Goal: Task Accomplishment & Management: Manage account settings

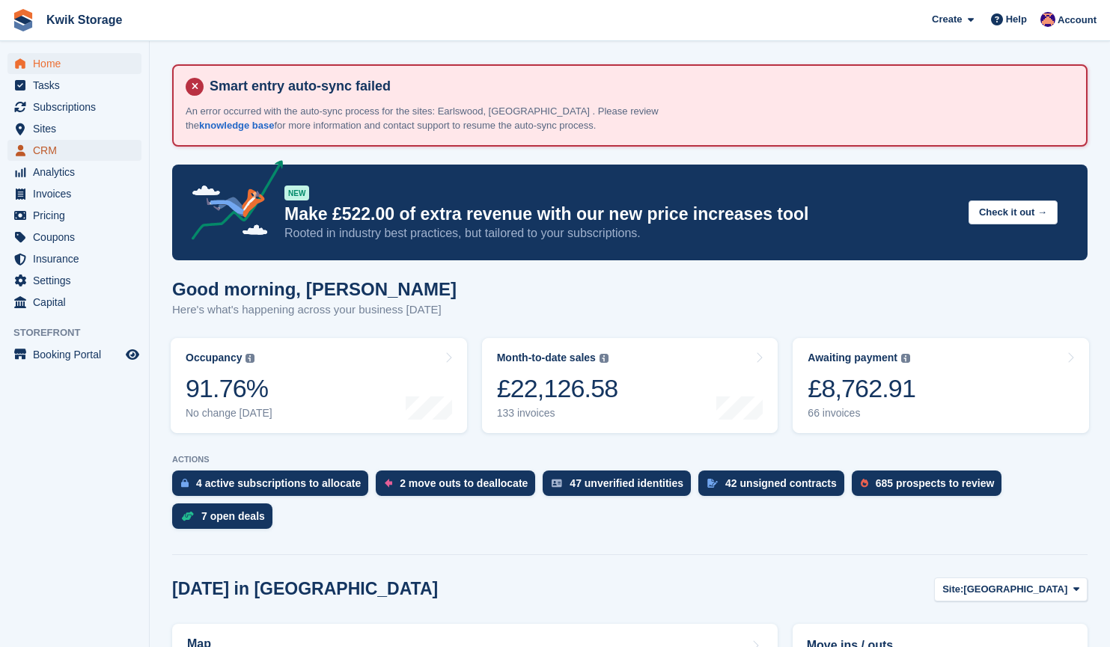
click at [47, 150] on span "CRM" at bounding box center [78, 150] width 90 height 21
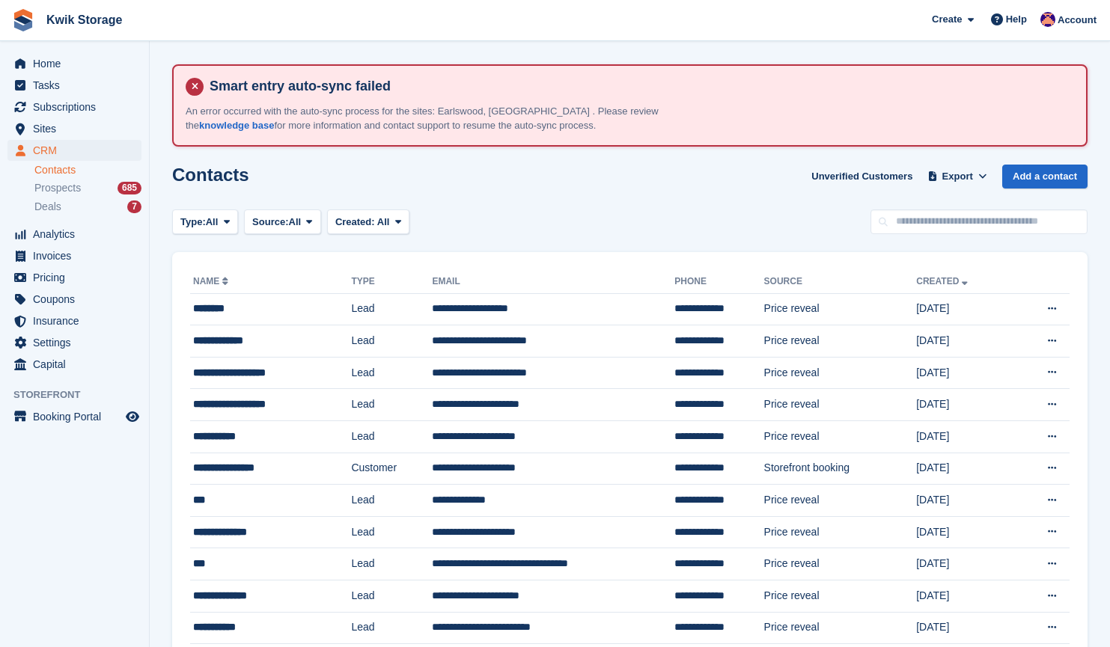
scroll to position [70, 0]
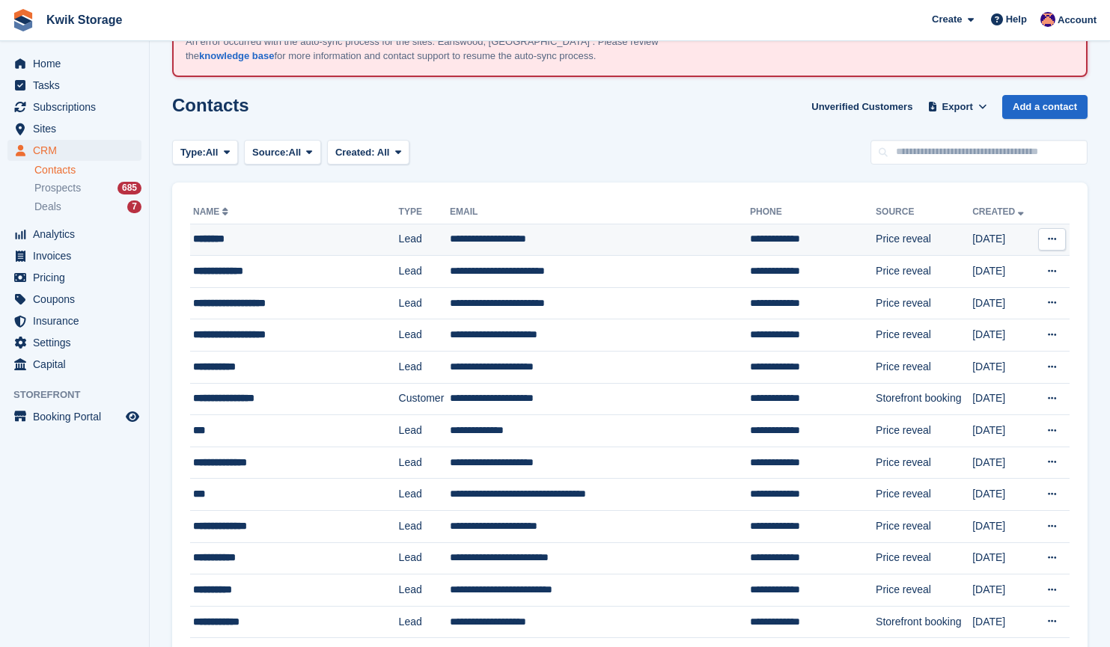
click at [450, 242] on td "**********" at bounding box center [600, 240] width 300 height 32
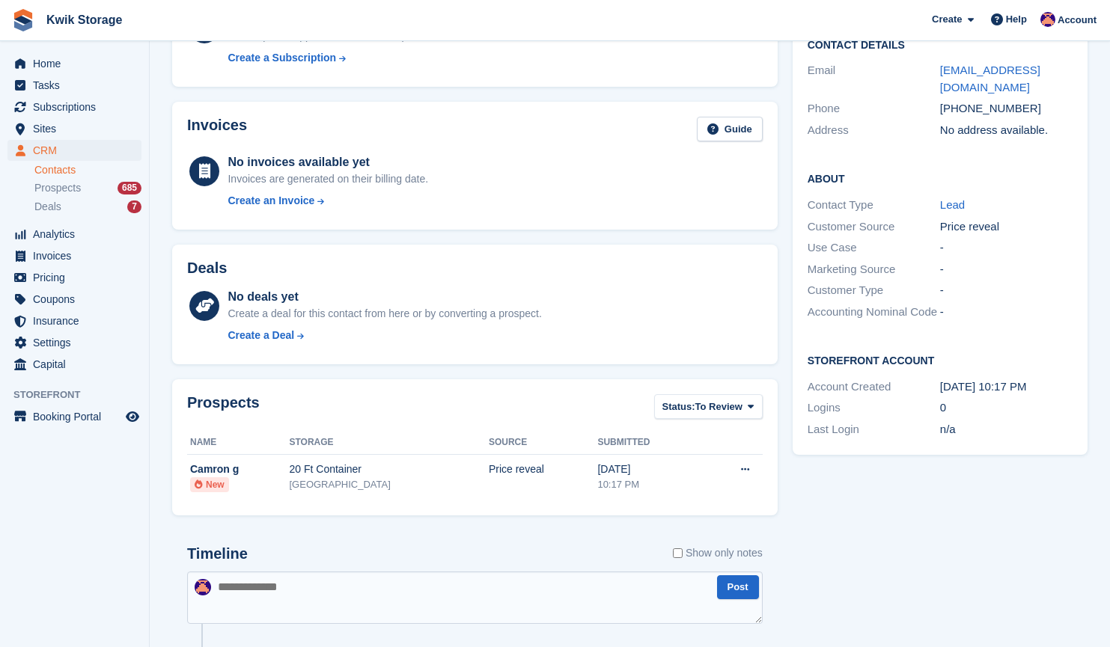
scroll to position [245, 0]
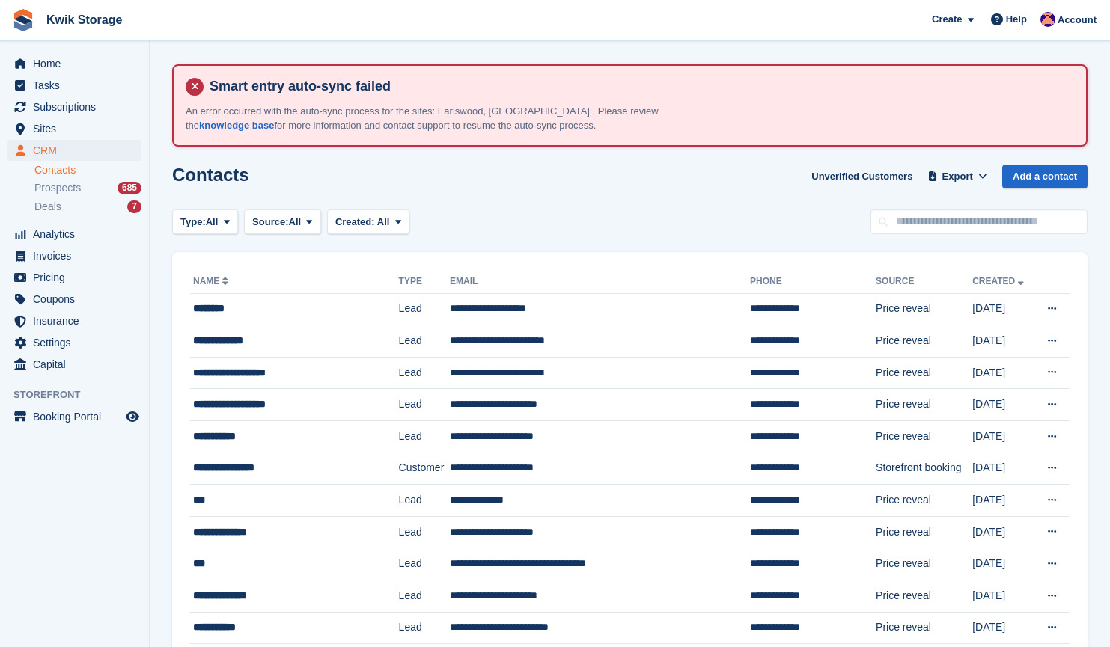
scroll to position [70, 0]
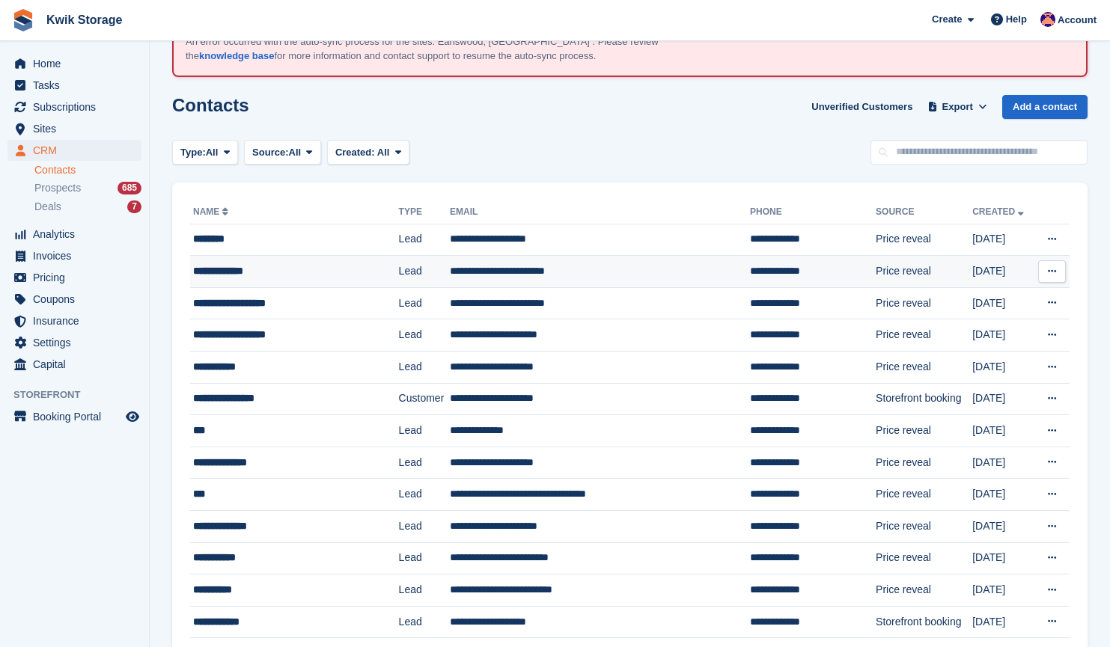
click at [276, 260] on td "**********" at bounding box center [294, 272] width 209 height 32
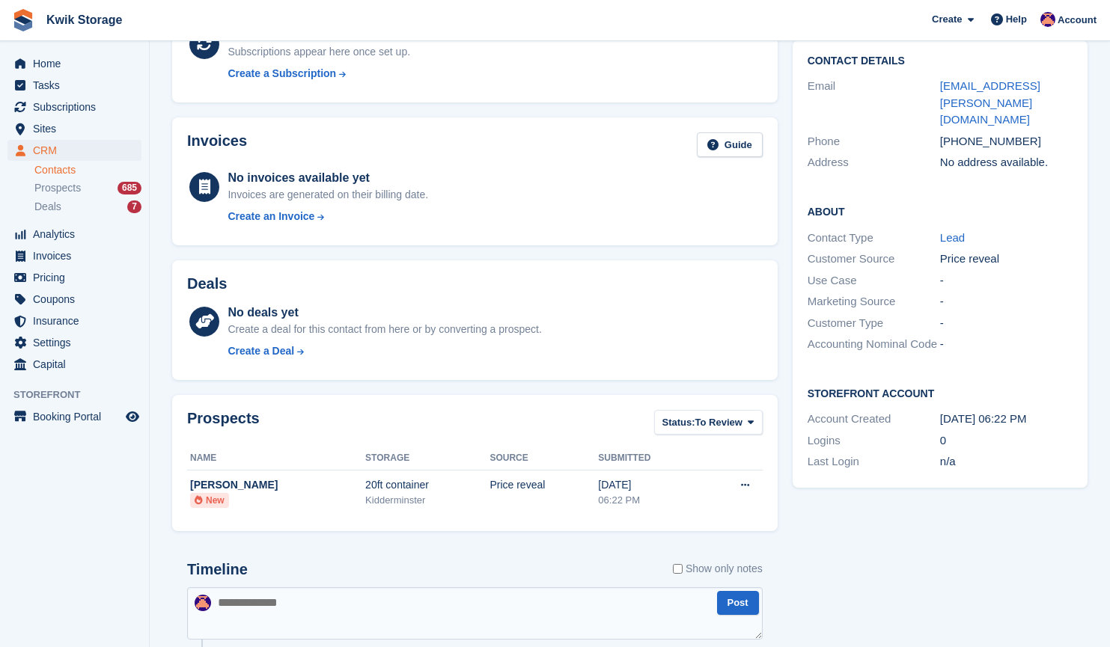
scroll to position [229, 0]
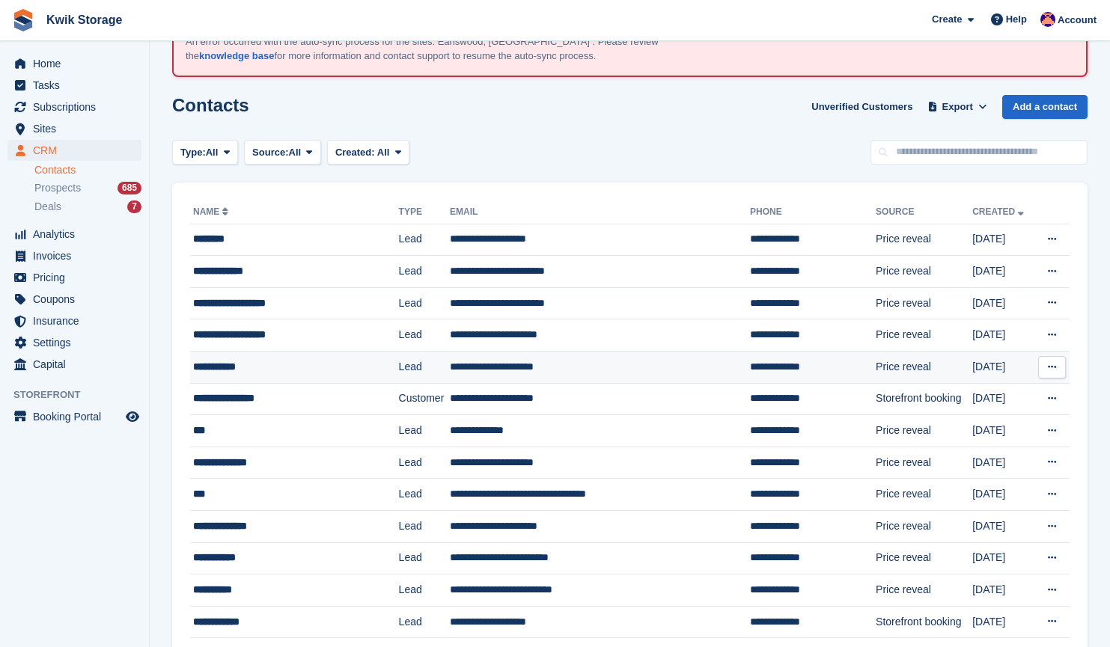
scroll to position [70, 0]
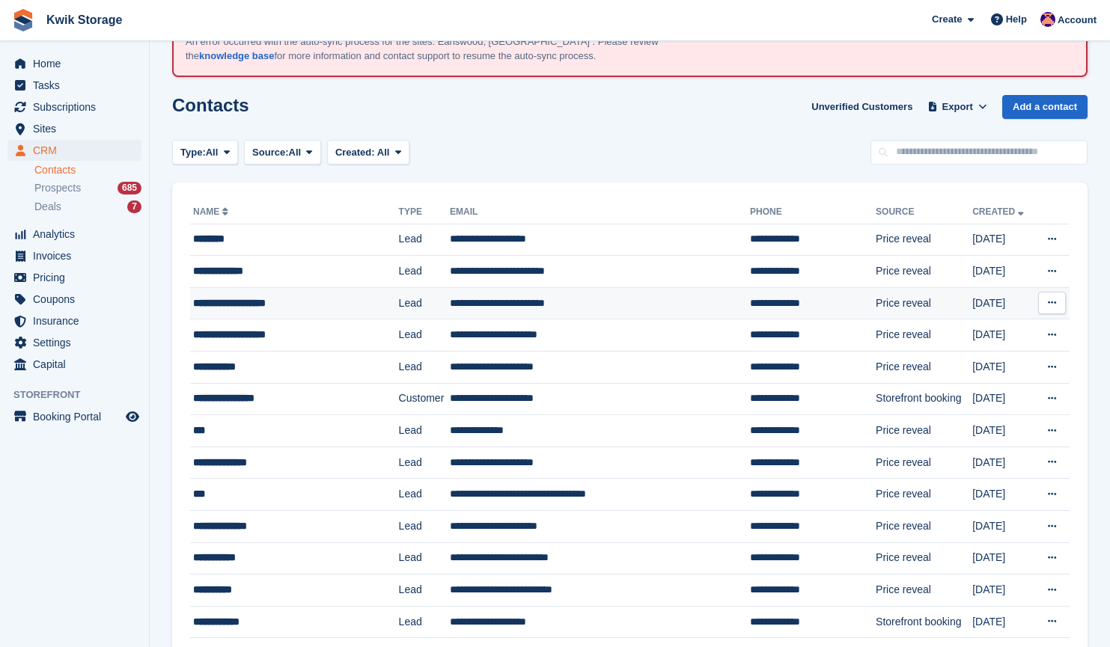
click at [282, 311] on div "**********" at bounding box center [284, 304] width 182 height 16
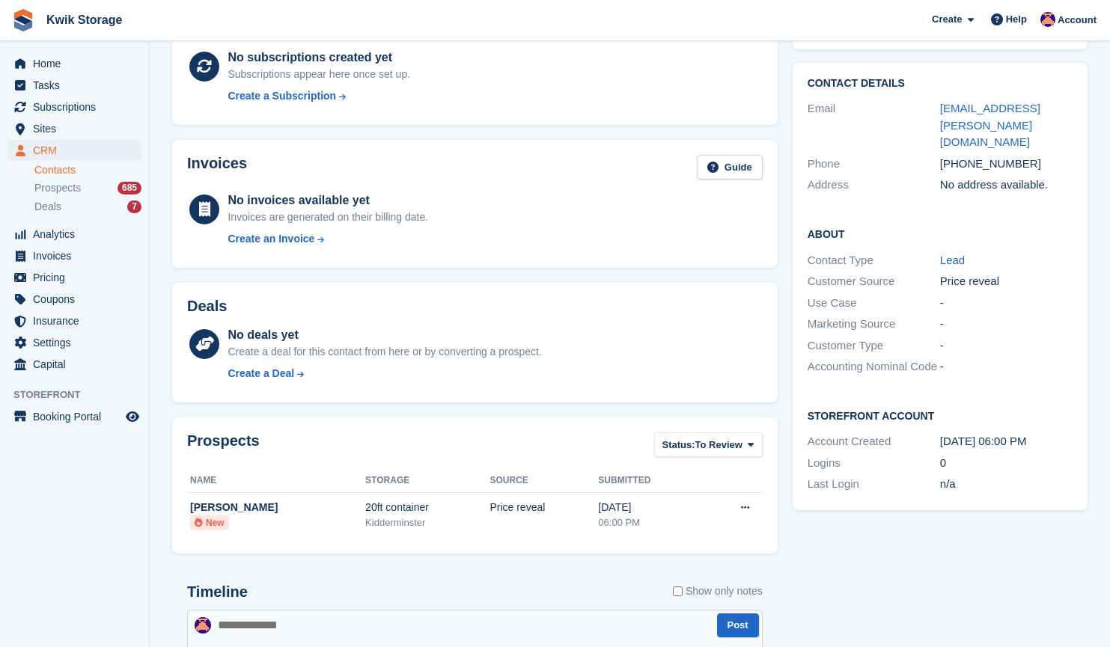
scroll to position [207, 0]
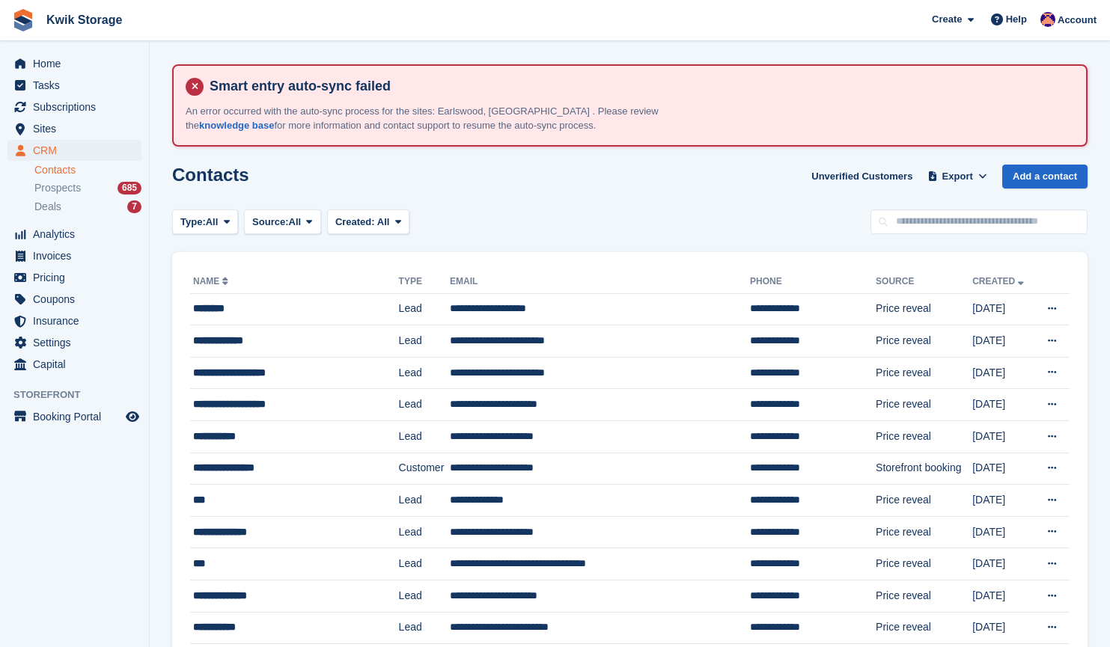
scroll to position [70, 0]
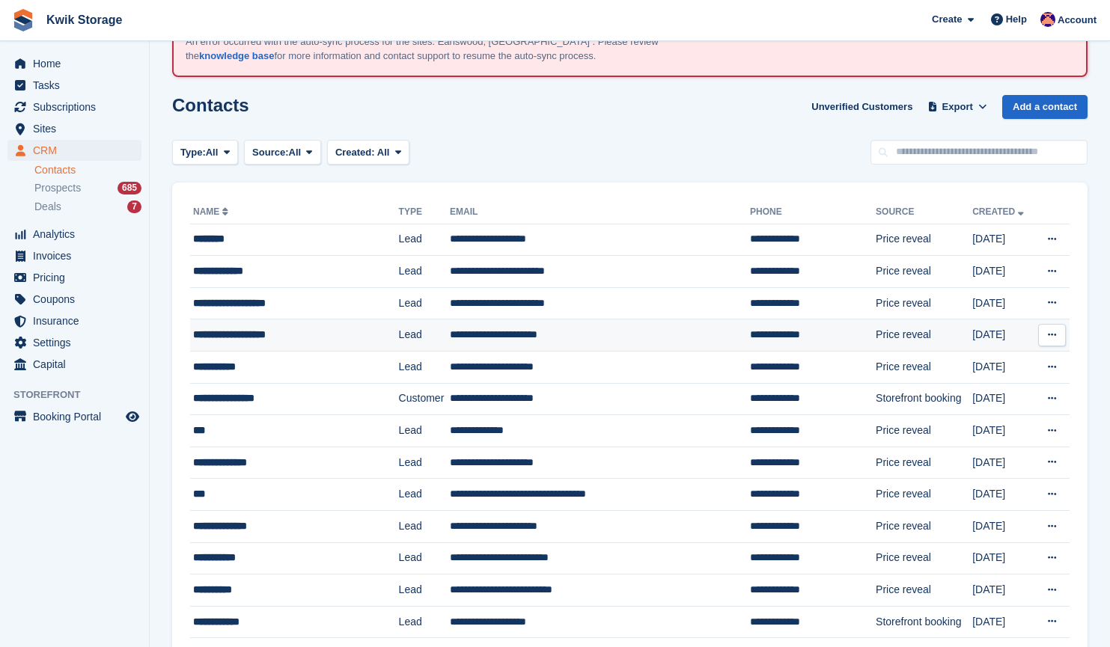
click at [343, 339] on div "**********" at bounding box center [284, 335] width 182 height 16
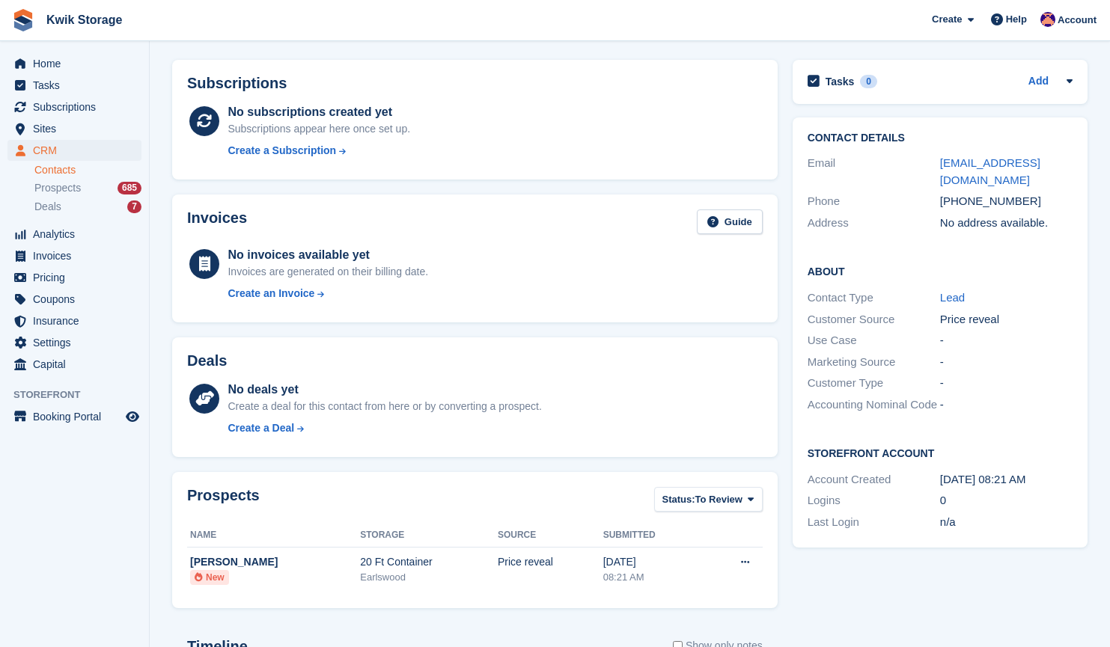
scroll to position [335, 0]
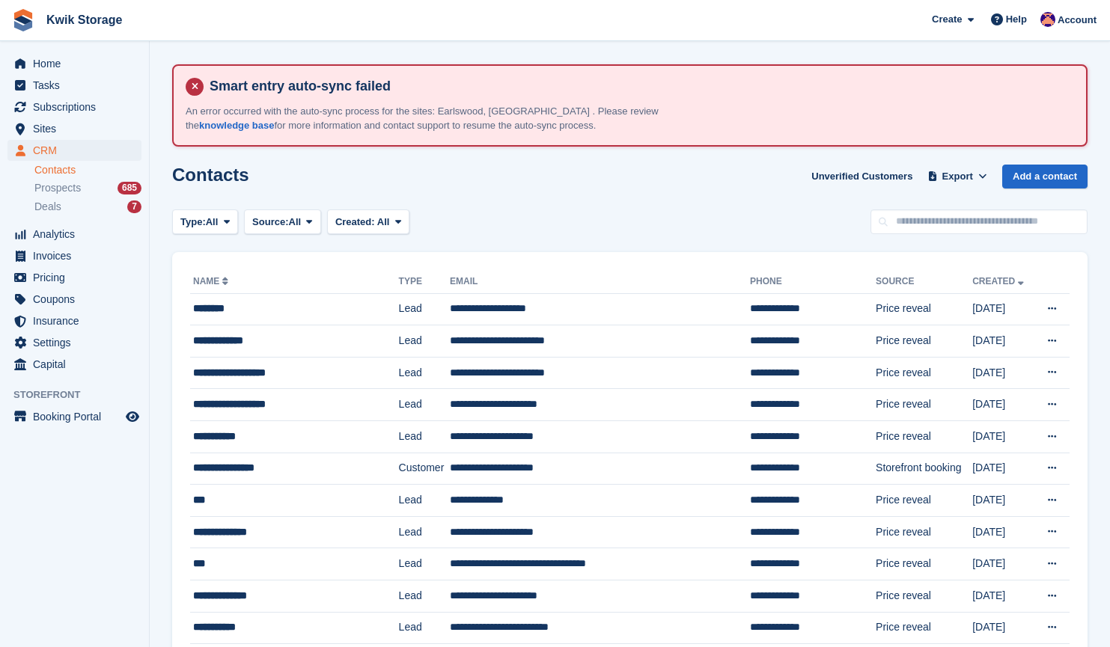
scroll to position [70, 0]
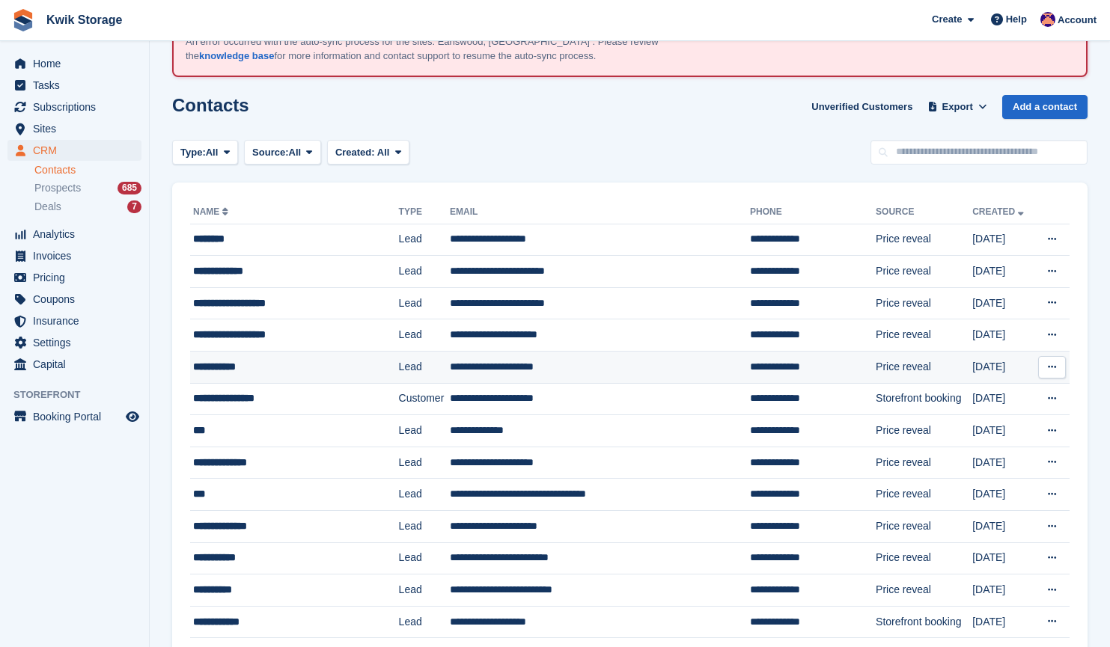
click at [308, 362] on div "**********" at bounding box center [284, 367] width 182 height 16
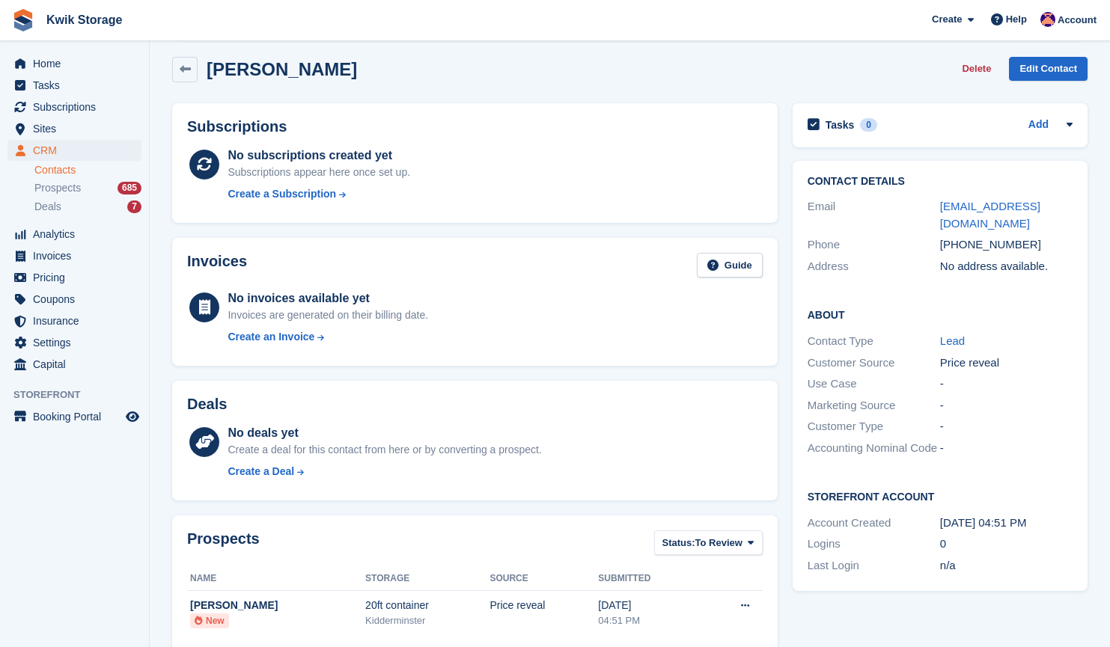
scroll to position [109, 0]
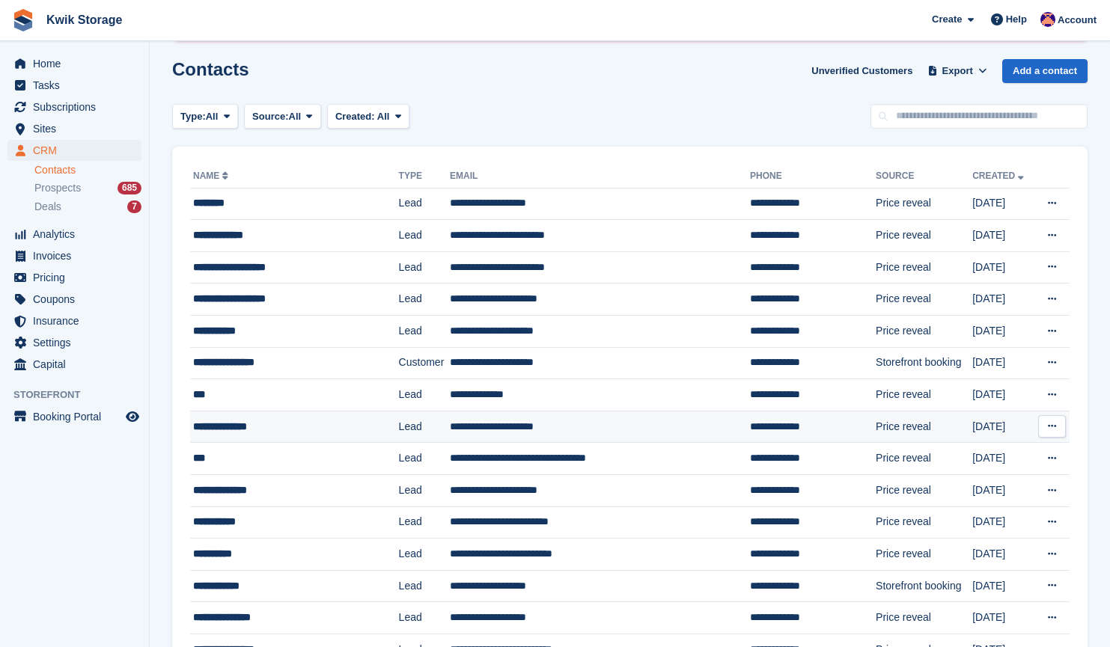
scroll to position [108, 0]
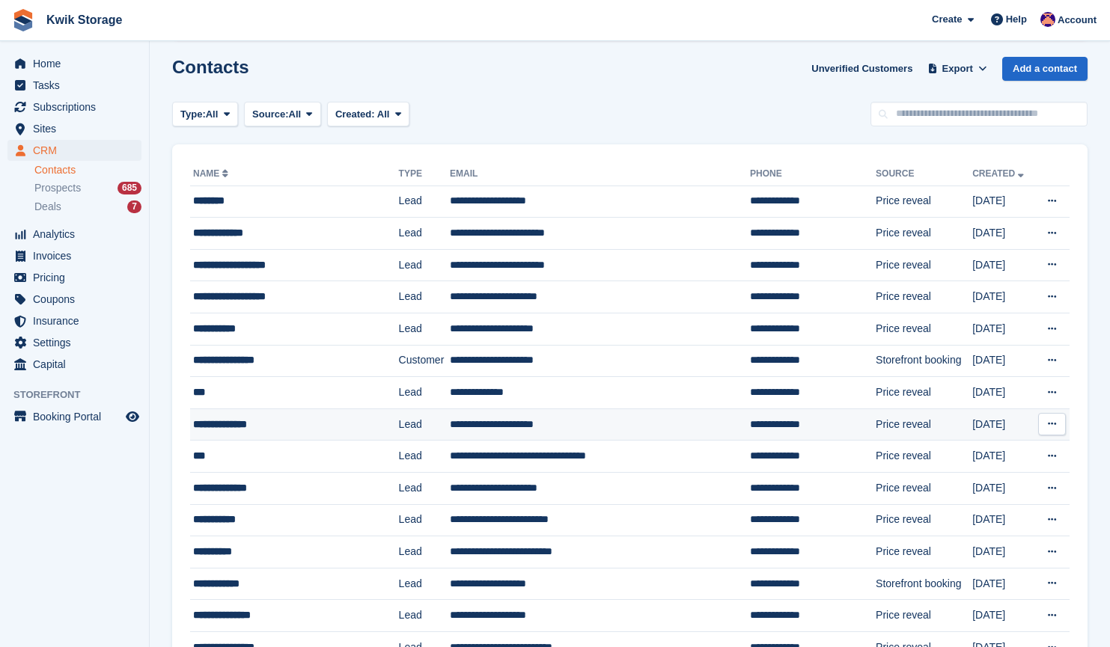
click at [299, 430] on div "**********" at bounding box center [284, 425] width 182 height 16
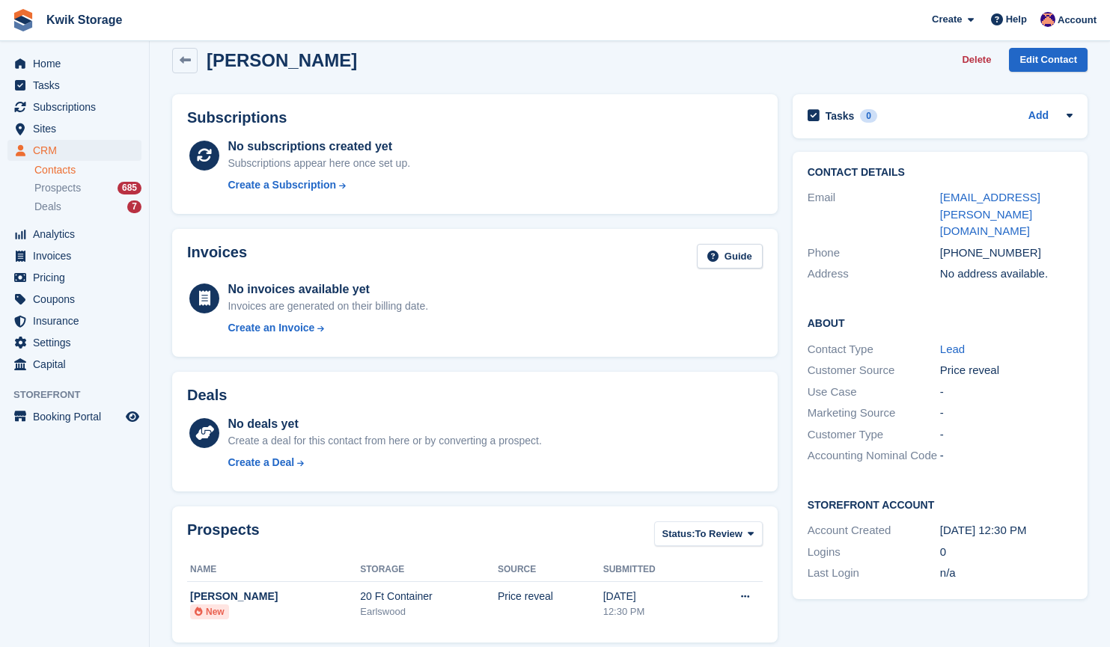
scroll to position [115, 0]
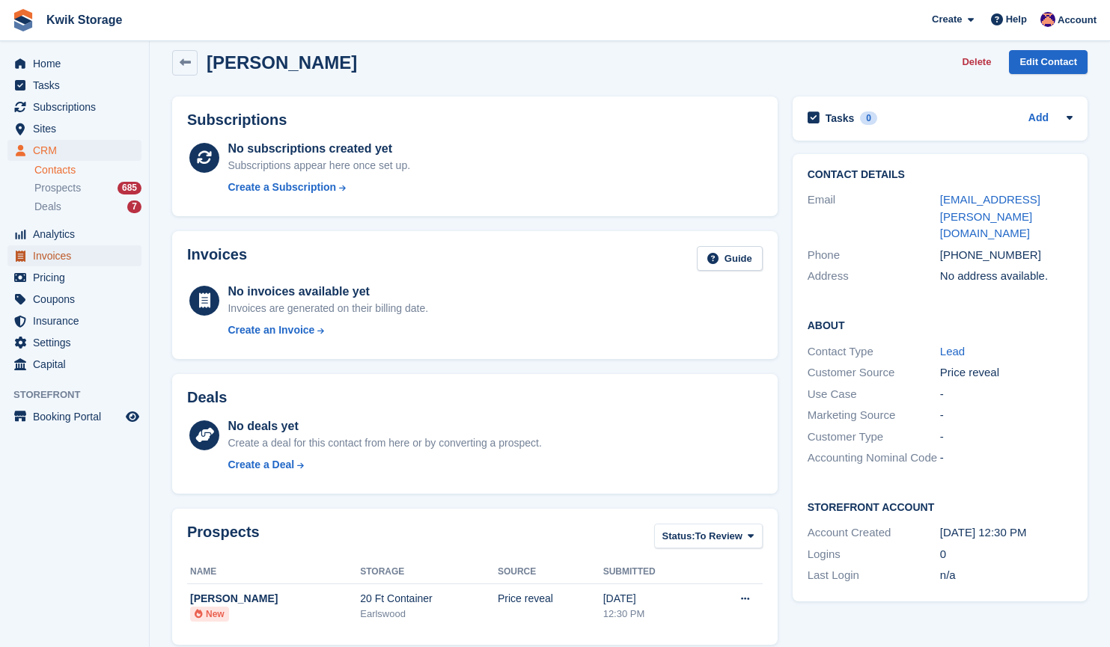
click at [106, 248] on span "Invoices" at bounding box center [78, 255] width 90 height 21
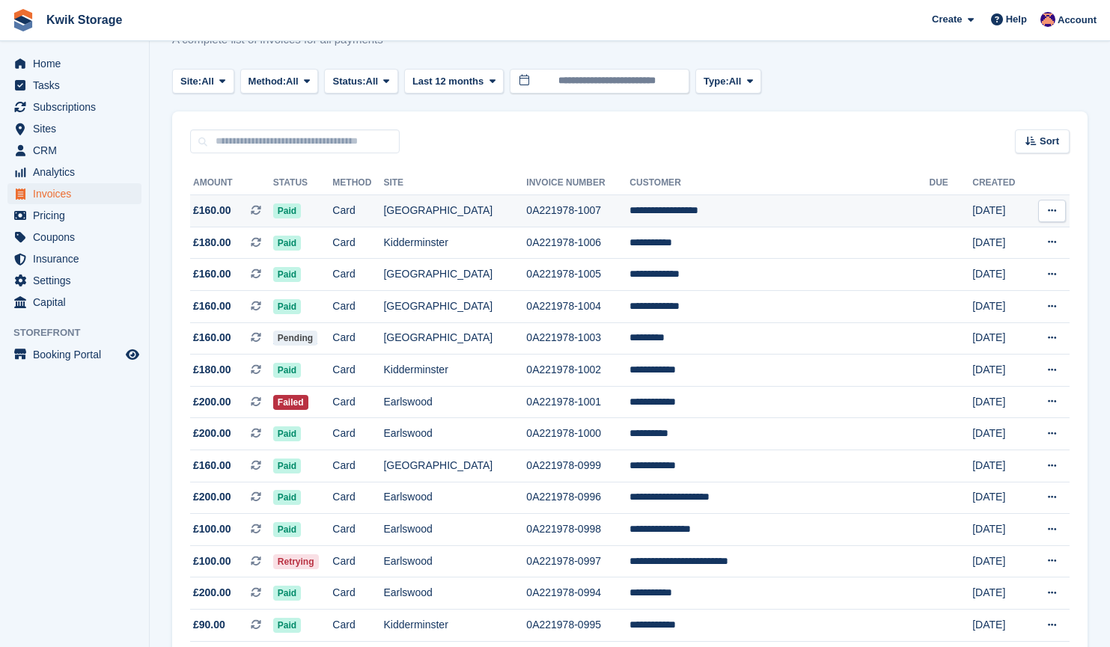
scroll to position [168, 0]
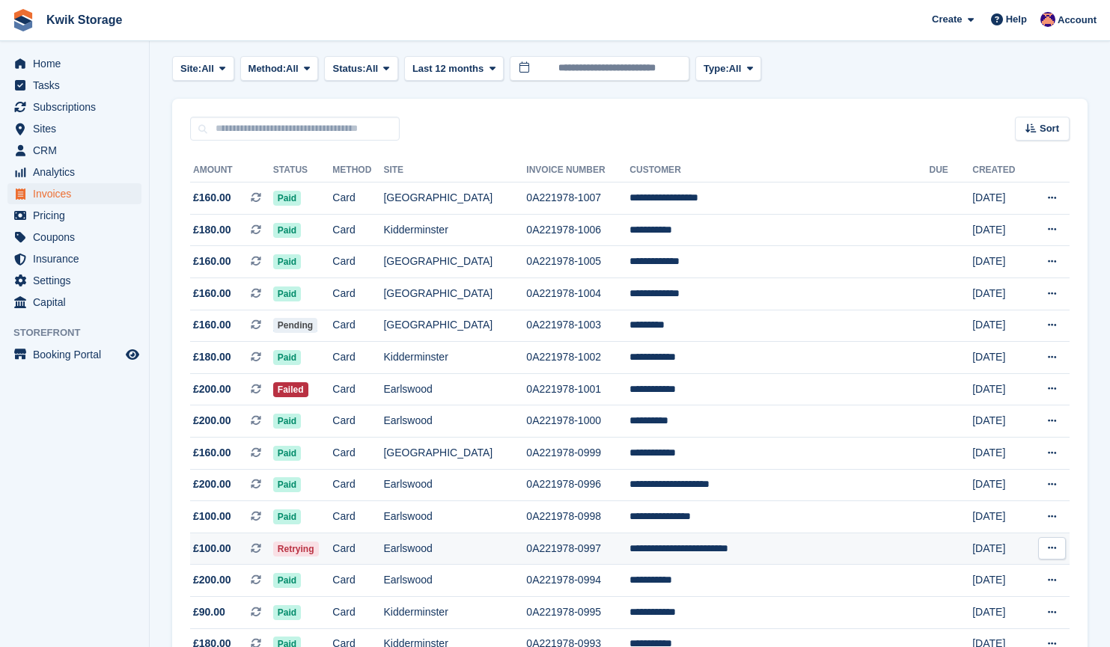
click at [629, 549] on td "0A221978-0997" at bounding box center [577, 549] width 103 height 32
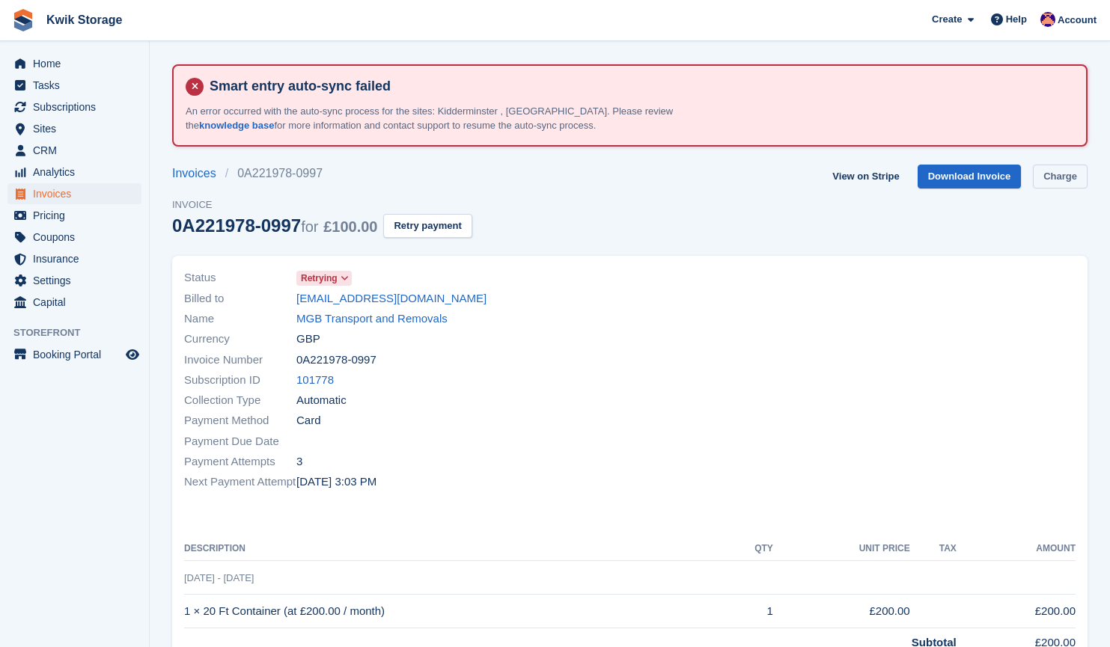
click at [1040, 178] on link "Charge" at bounding box center [1060, 177] width 55 height 25
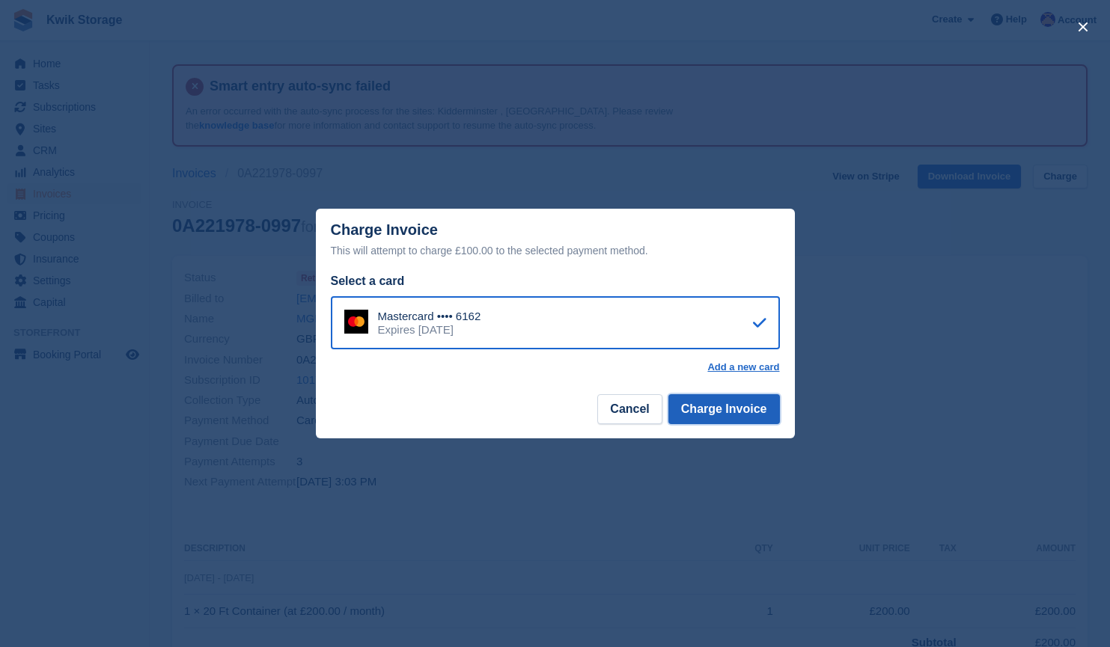
click at [736, 406] on button "Charge Invoice" at bounding box center [724, 409] width 112 height 30
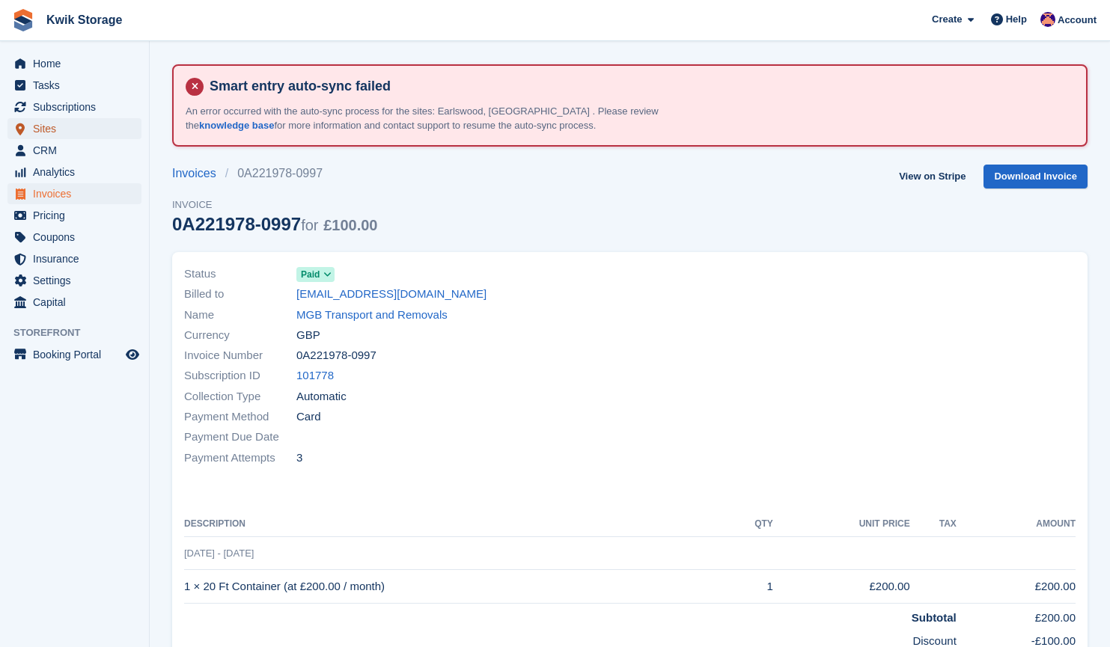
click at [79, 135] on span "Sites" at bounding box center [78, 128] width 90 height 21
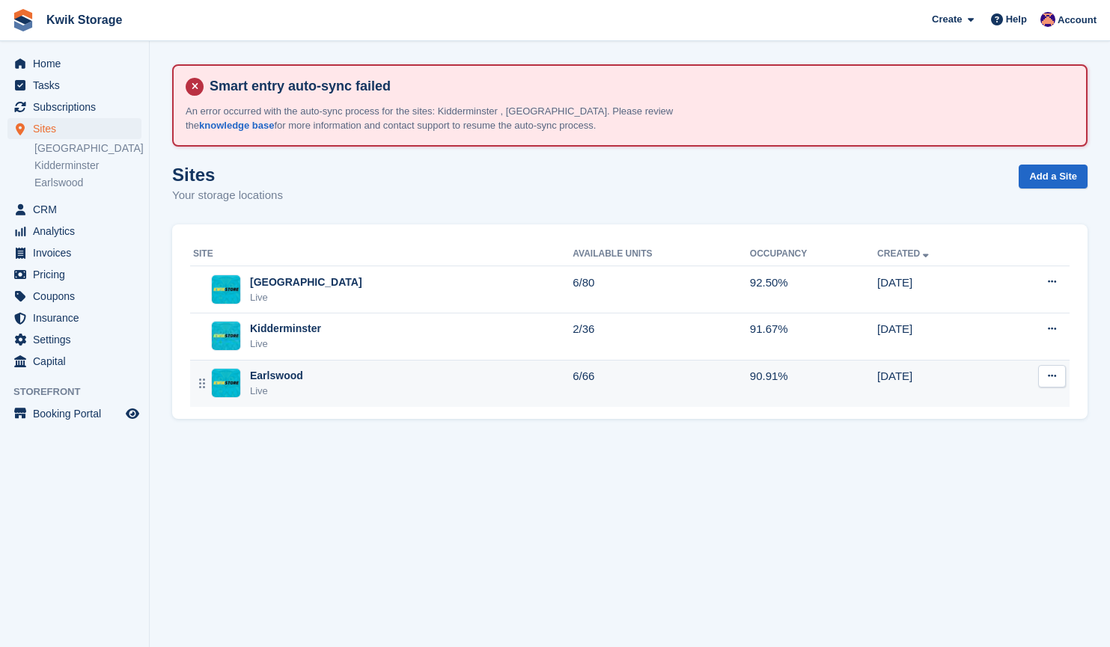
click at [366, 383] on div "Earlswood Live" at bounding box center [382, 383] width 379 height 31
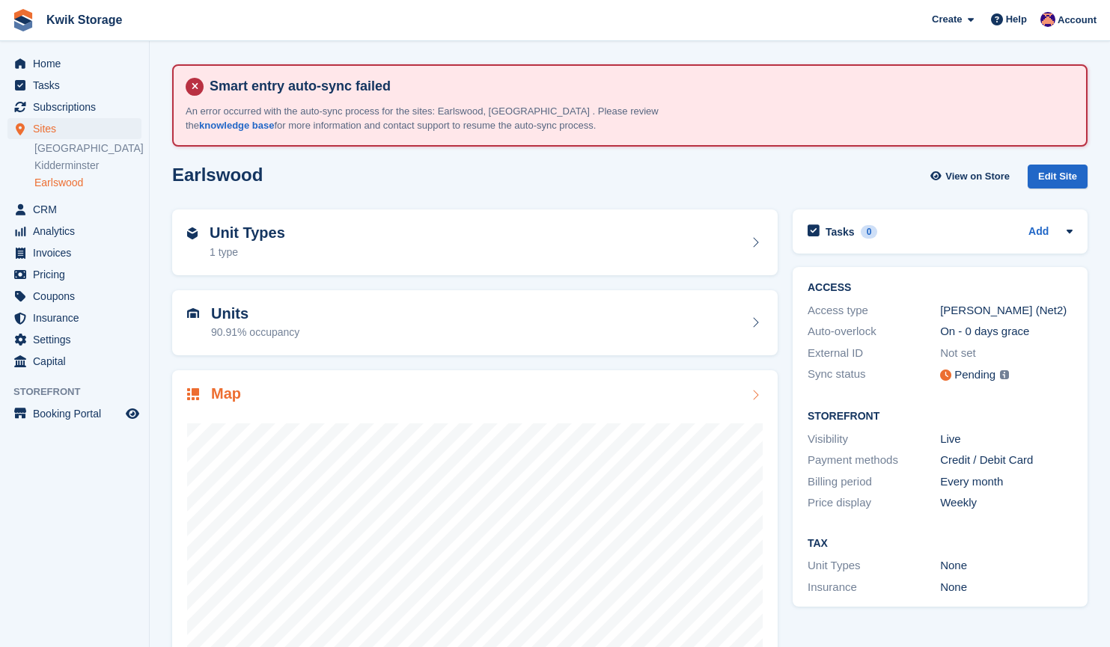
click at [433, 415] on div at bounding box center [475, 555] width 576 height 299
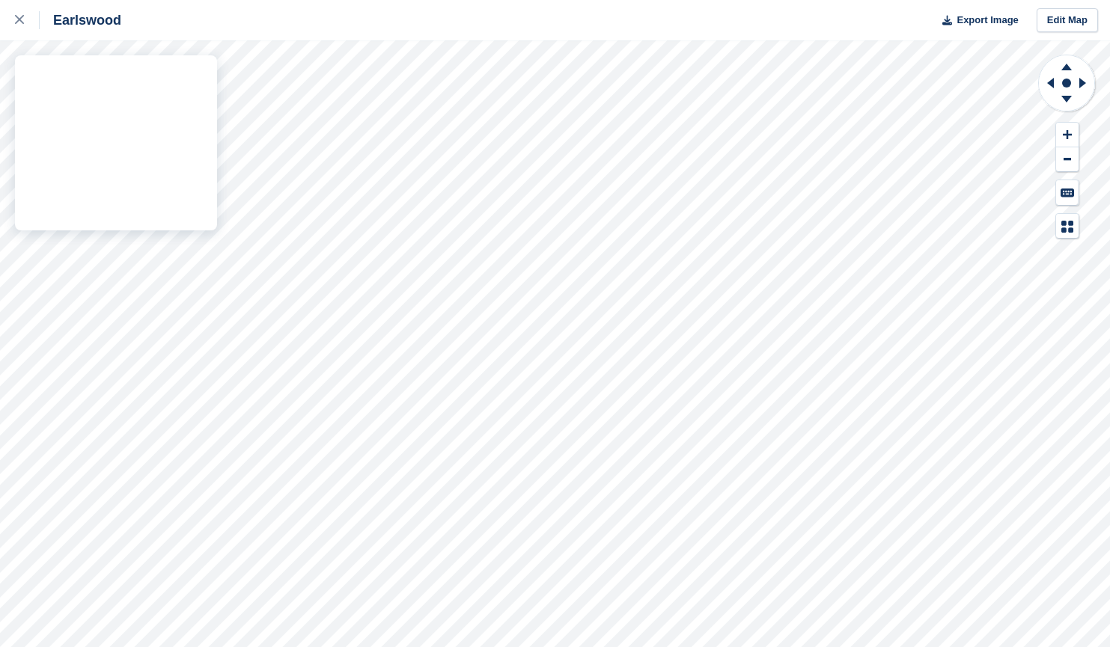
click at [169, 255] on div "Earlswood Export Image Edit Map" at bounding box center [555, 323] width 1110 height 647
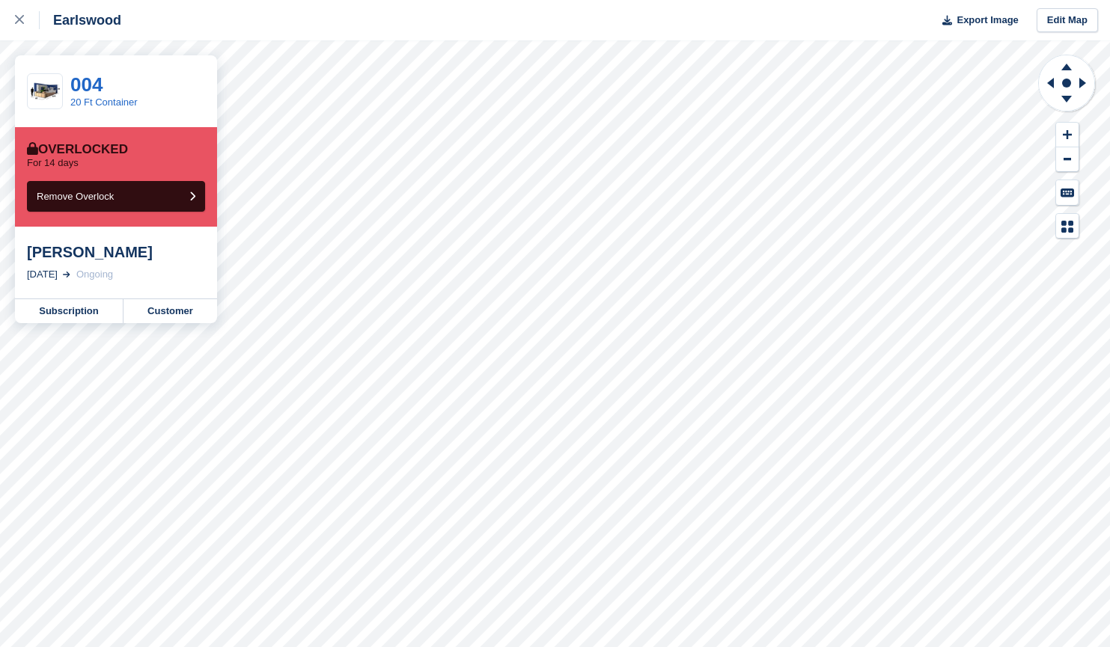
click at [110, 81] on div "Earlswood Export Image Edit Map 004 20 Ft Container Overlocked For 14 days Remo…" at bounding box center [555, 323] width 1110 height 647
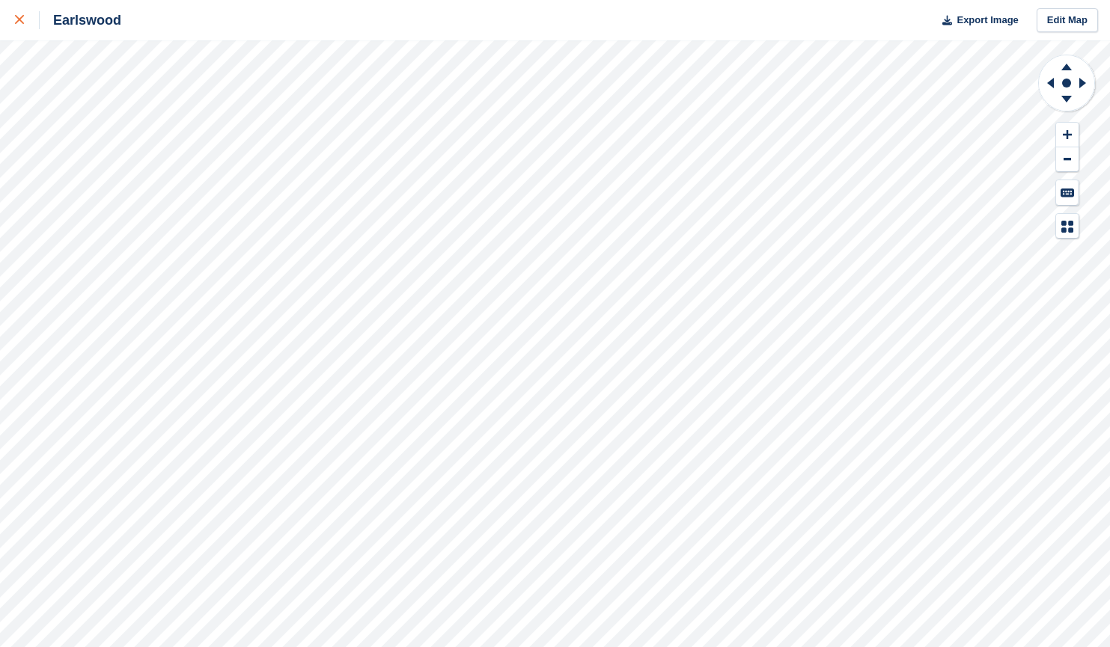
click at [28, 17] on div at bounding box center [27, 20] width 25 height 18
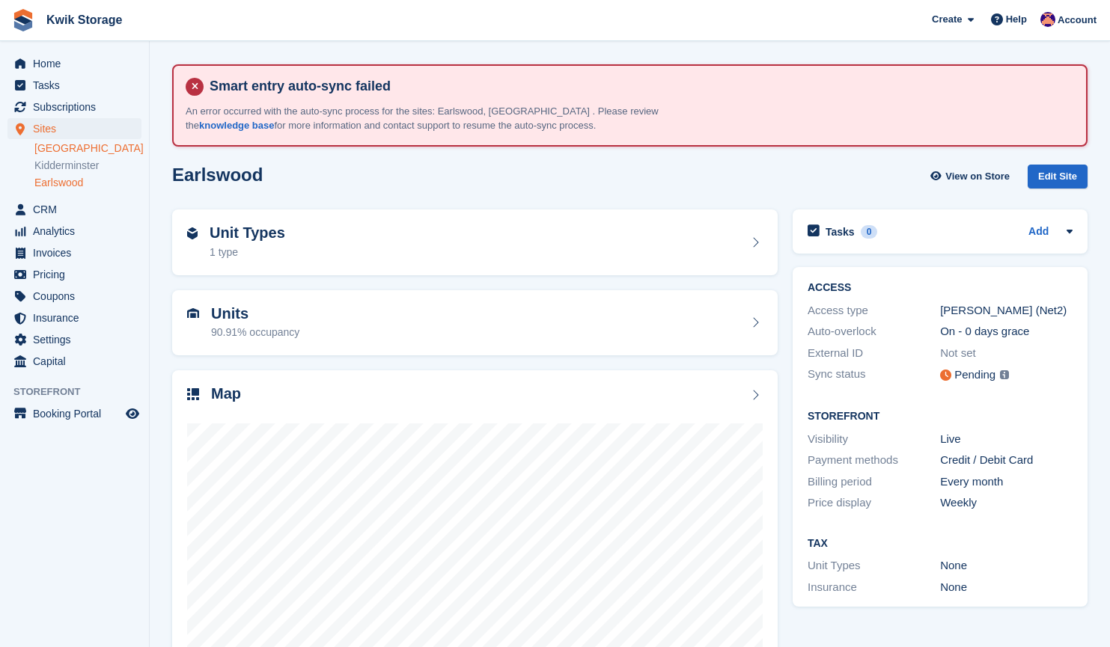
click at [79, 145] on link "[GEOGRAPHIC_DATA]" at bounding box center [87, 148] width 107 height 14
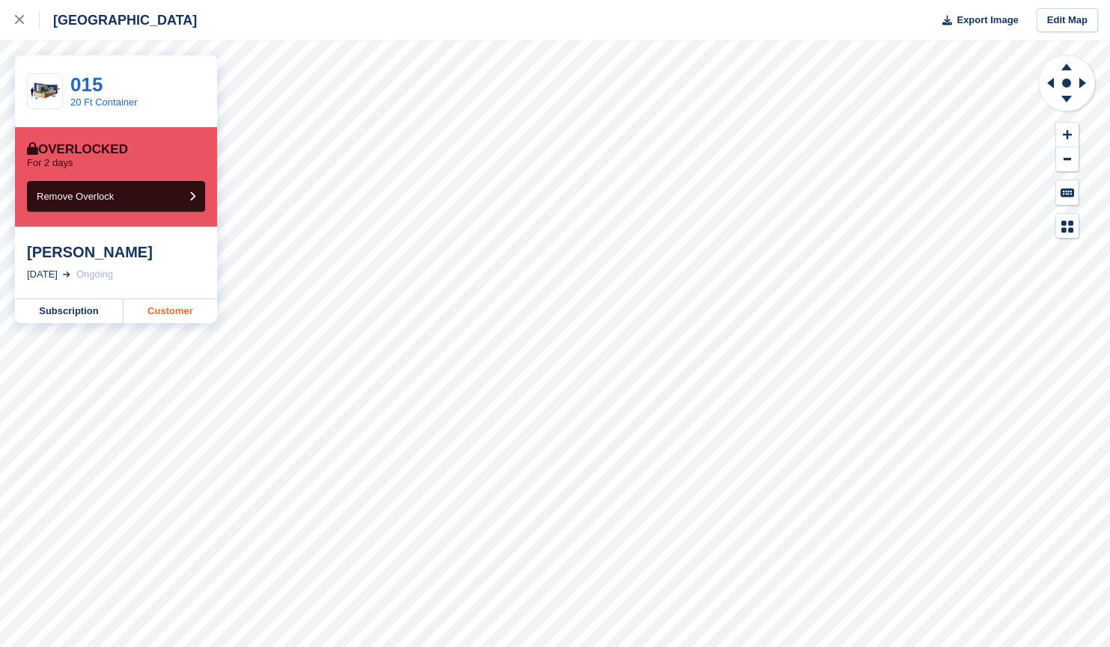
click at [175, 311] on link "Customer" at bounding box center [170, 311] width 94 height 24
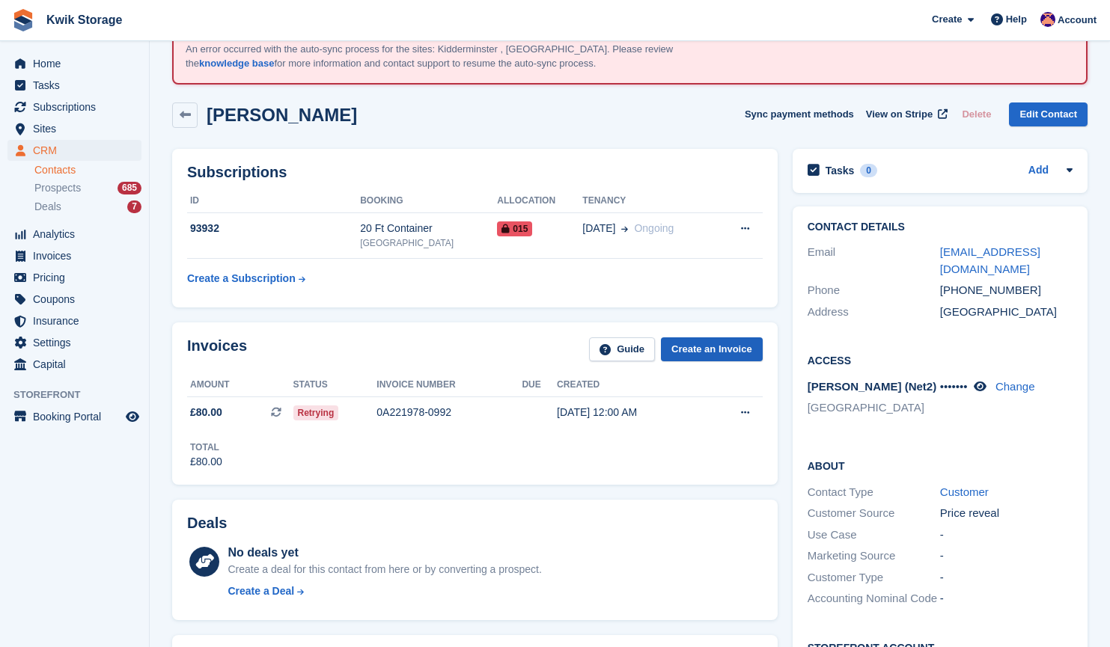
scroll to position [46, 0]
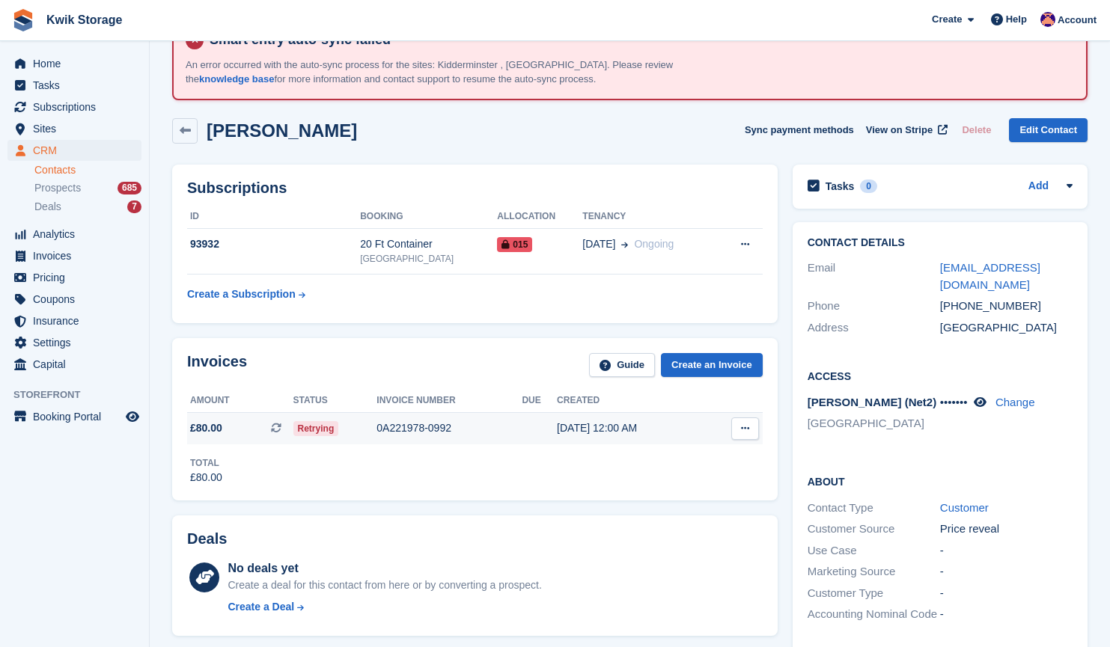
click at [619, 426] on div "[DATE] 12:00 AM" at bounding box center [630, 429] width 147 height 16
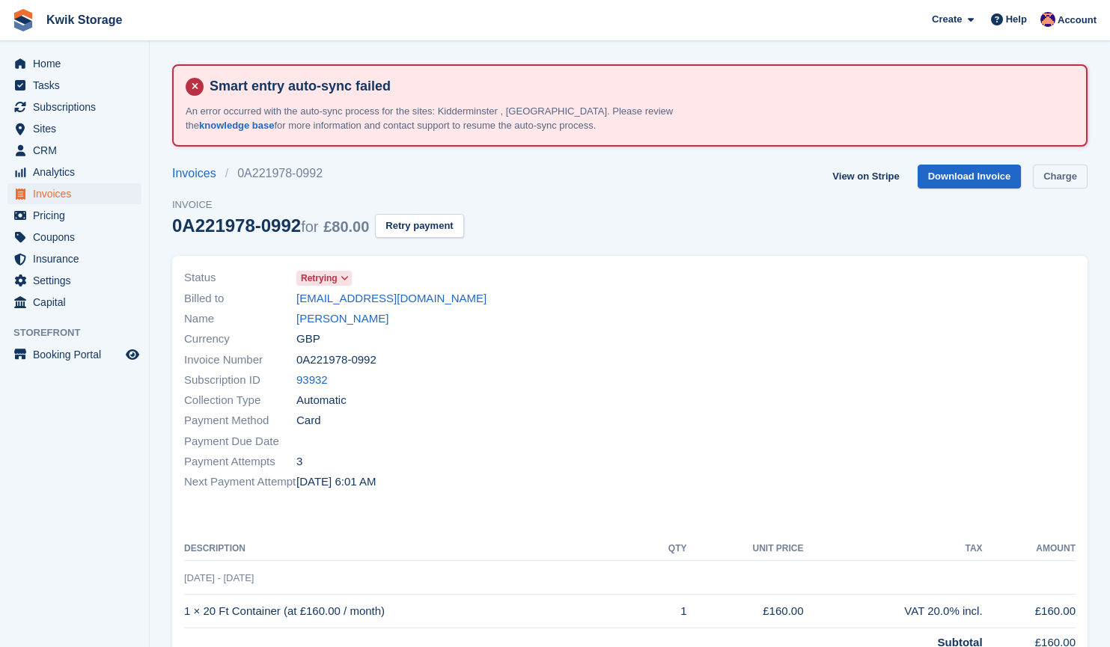
click at [1062, 177] on link "Charge" at bounding box center [1060, 177] width 55 height 25
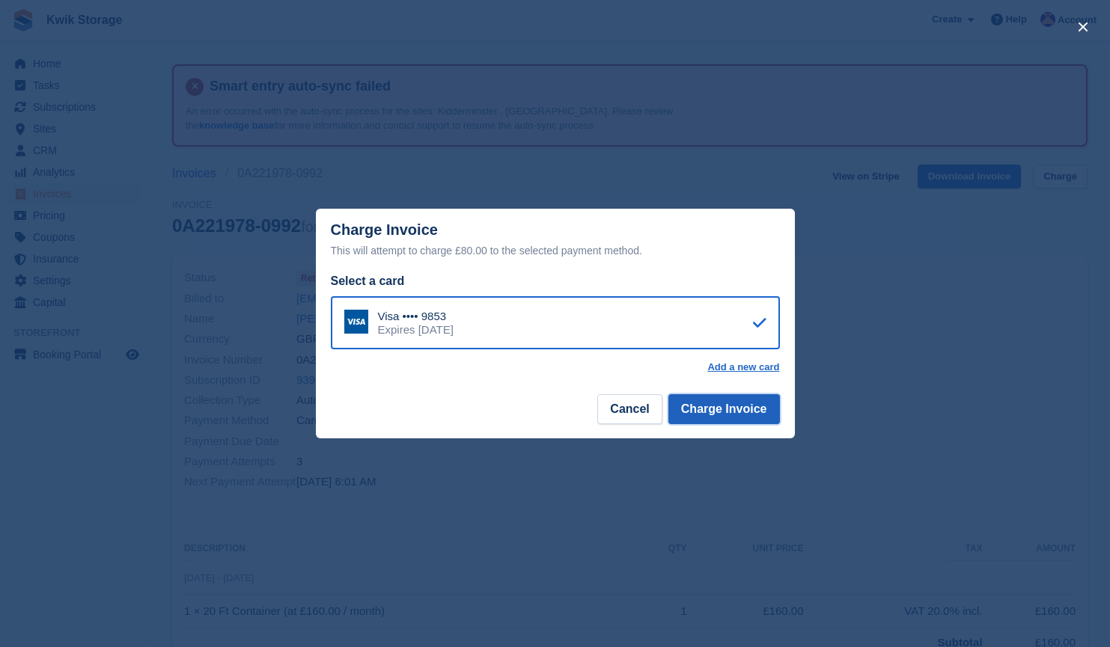
click at [727, 403] on button "Charge Invoice" at bounding box center [724, 409] width 112 height 30
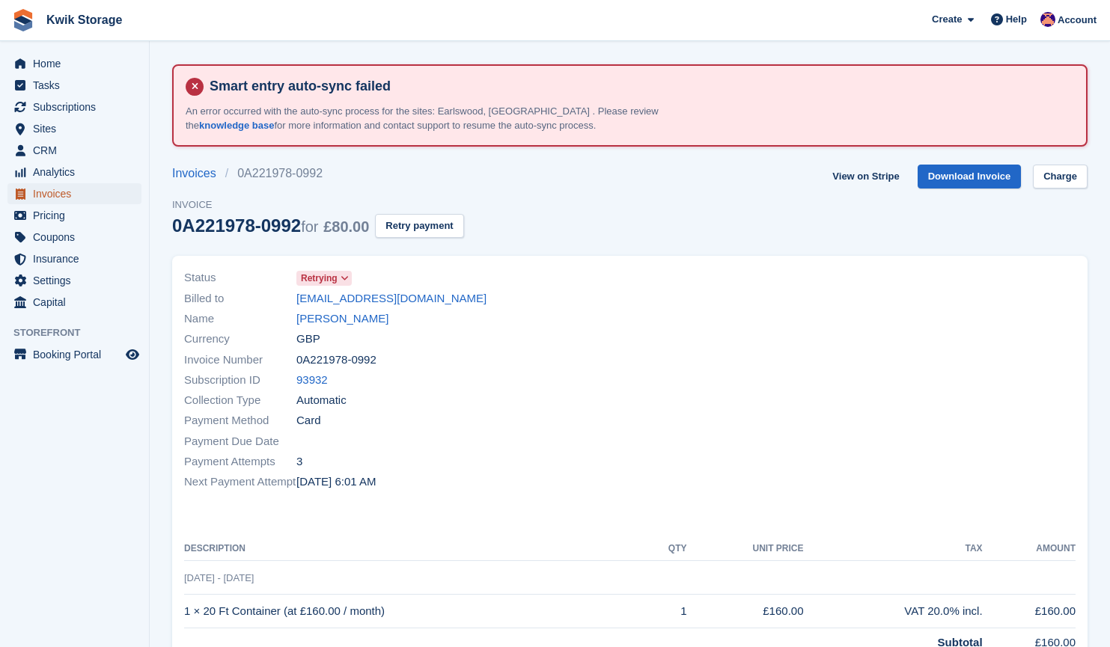
click at [92, 197] on span "Invoices" at bounding box center [78, 193] width 90 height 21
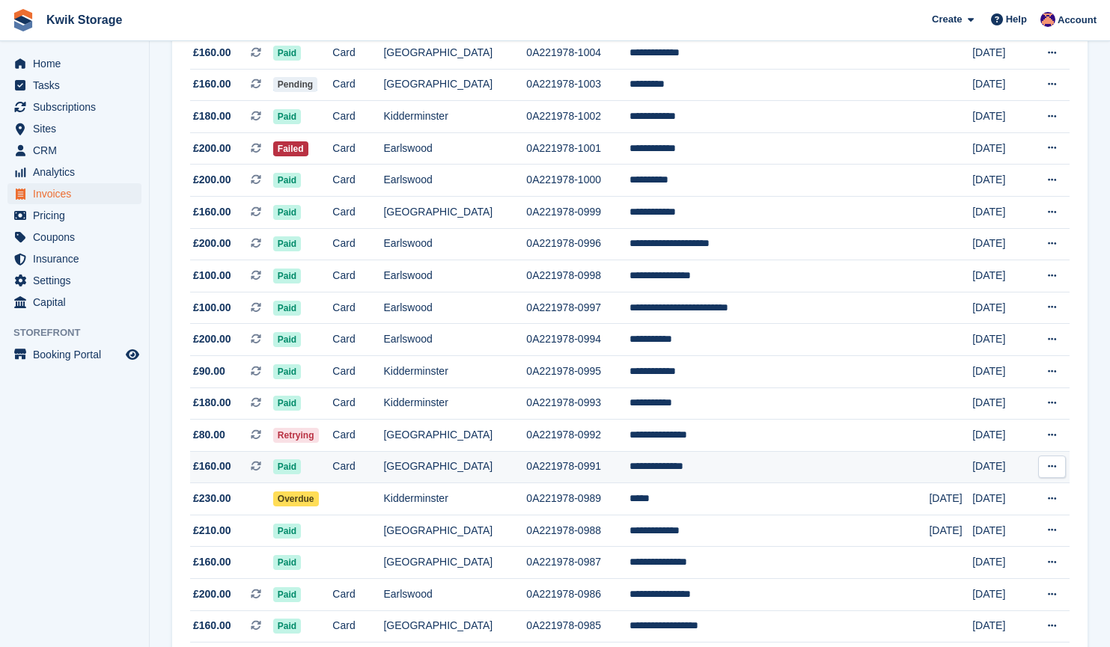
scroll to position [412, 0]
